Goal: Task Accomplishment & Management: Manage account settings

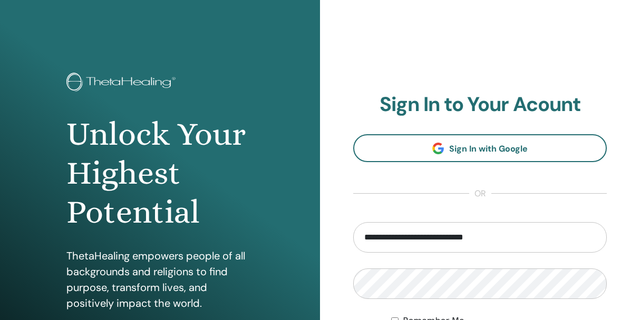
type input "**********"
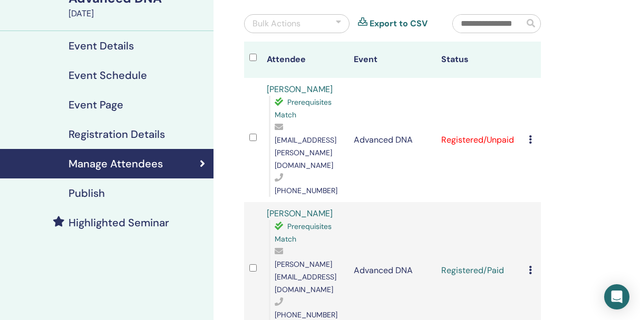
scroll to position [95, 0]
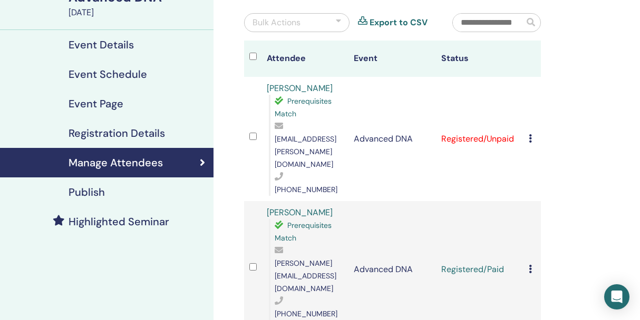
click at [532, 134] on icon at bounding box center [529, 138] width 3 height 8
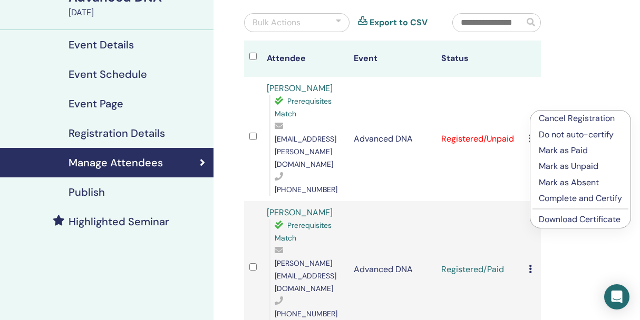
click at [543, 150] on p "Mark as Paid" at bounding box center [579, 150] width 83 height 13
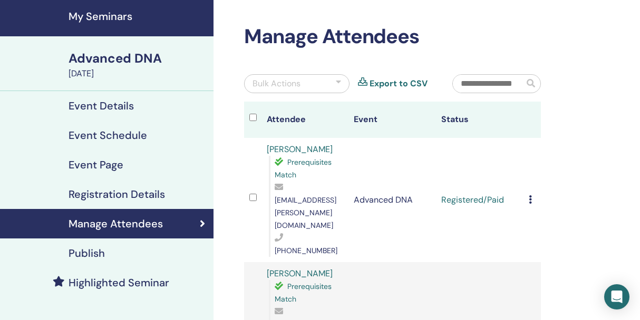
scroll to position [38, 0]
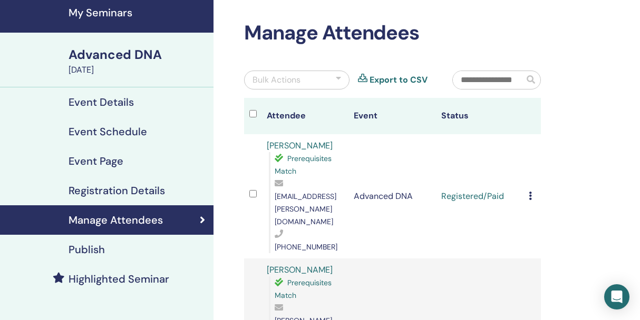
click at [532, 192] on icon at bounding box center [529, 196] width 3 height 8
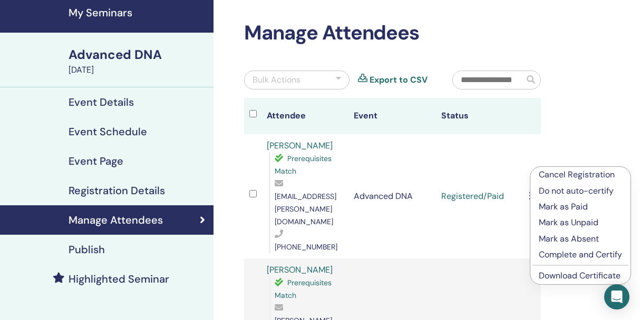
click at [541, 277] on link "Download Certificate" at bounding box center [579, 275] width 82 height 11
